Goal: Contribute content

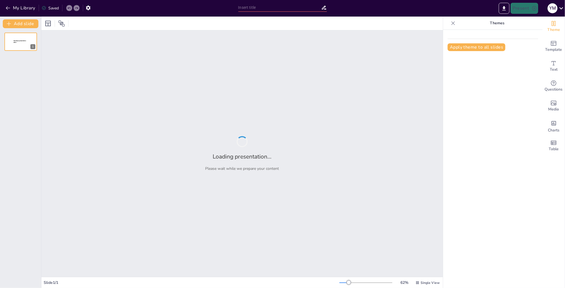
type input "Взаємозв'язок історії та бізнесу: Майбутнє Новоукраїнки"
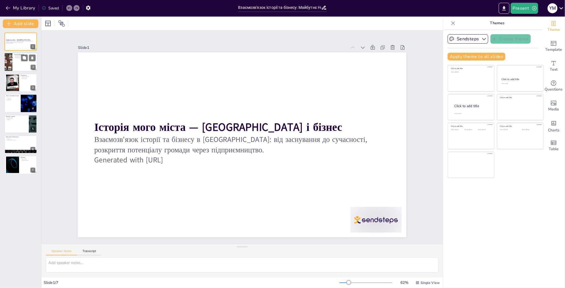
click at [28, 60] on div at bounding box center [28, 58] width 15 height 7
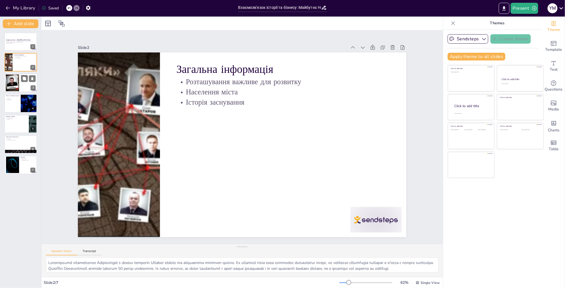
click at [27, 84] on div at bounding box center [20, 82] width 33 height 19
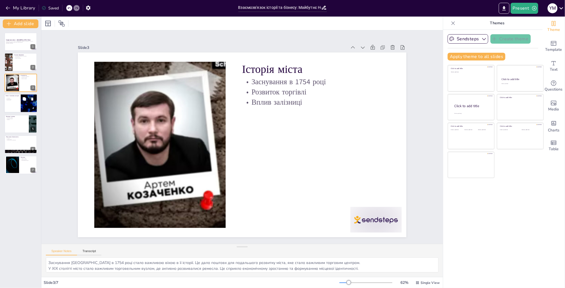
click at [17, 106] on div at bounding box center [20, 103] width 33 height 19
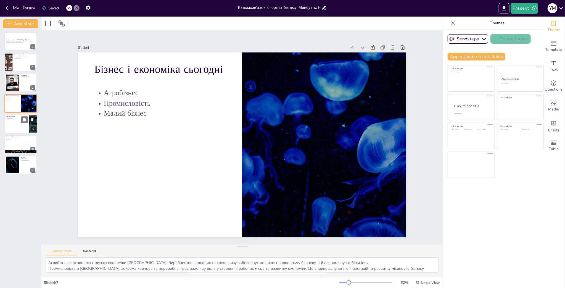
click at [22, 123] on div at bounding box center [20, 124] width 33 height 19
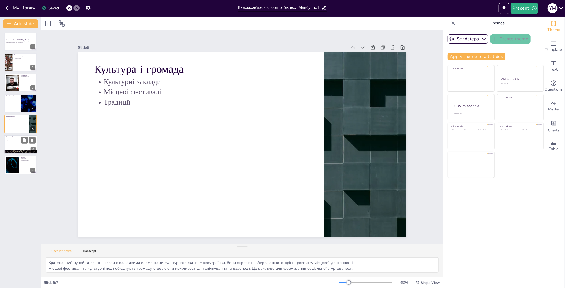
click at [21, 147] on div at bounding box center [20, 144] width 33 height 19
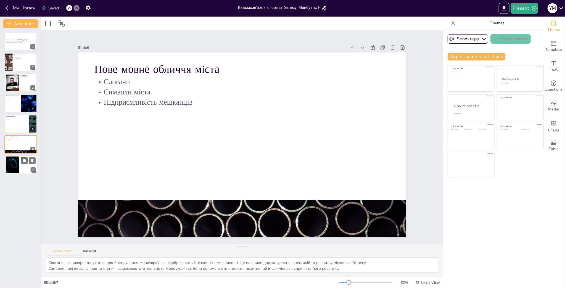
click at [24, 172] on div at bounding box center [20, 165] width 33 height 19
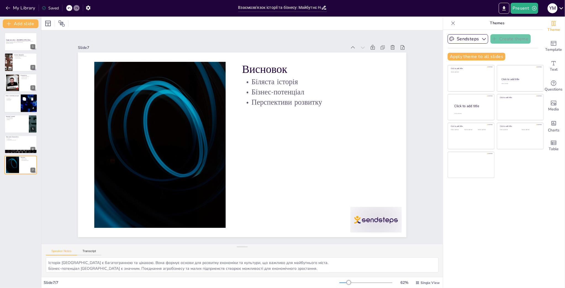
drag, startPoint x: 22, startPoint y: 108, endPoint x: 21, endPoint y: 98, distance: 9.8
click at [22, 107] on div at bounding box center [28, 103] width 33 height 19
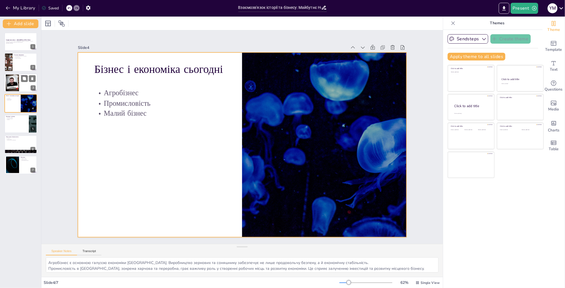
click at [17, 85] on div at bounding box center [12, 82] width 30 height 17
type textarea "Заснування [GEOGRAPHIC_DATA] в 1754 році стало важливою віхою в її історії. Це …"
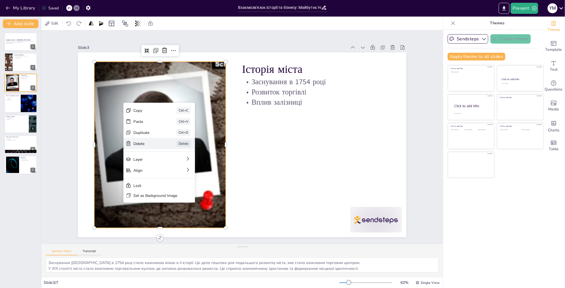
click at [166, 149] on div "Delete" at bounding box center [180, 156] width 28 height 14
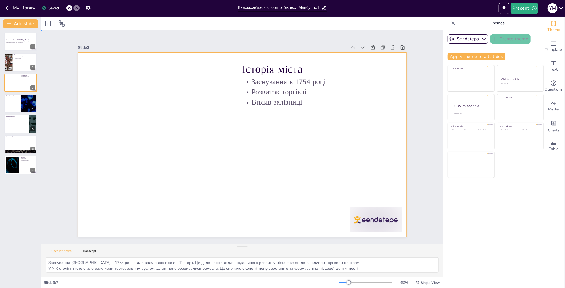
click at [141, 108] on div at bounding box center [234, 139] width 249 height 360
click at [474, 38] on button "Sendsteps" at bounding box center [468, 38] width 41 height 9
click at [475, 38] on button "Sendsteps" at bounding box center [468, 38] width 41 height 9
